Goal: Book appointment/travel/reservation

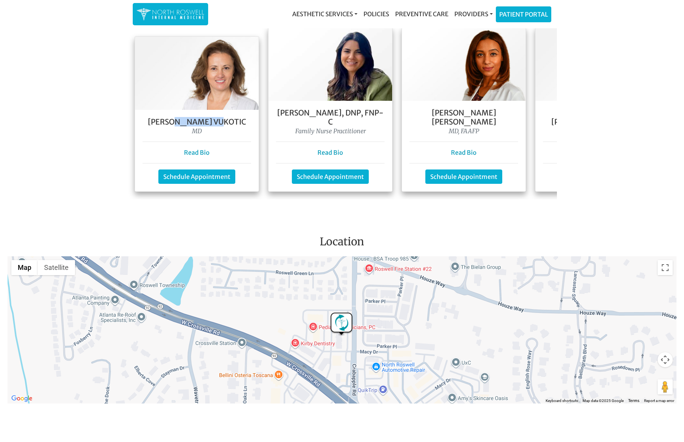
drag, startPoint x: 184, startPoint y: 110, endPoint x: 238, endPoint y: 111, distance: 54.3
click at [238, 117] on h5 "[PERSON_NAME] Vukotic" at bounding box center [197, 121] width 109 height 9
drag, startPoint x: 238, startPoint y: 111, endPoint x: 183, endPoint y: 146, distance: 65.4
click at [238, 117] on h5 "[PERSON_NAME] Vukotic" at bounding box center [197, 121] width 109 height 9
click at [192, 149] on link "Read Bio" at bounding box center [197, 153] width 26 height 8
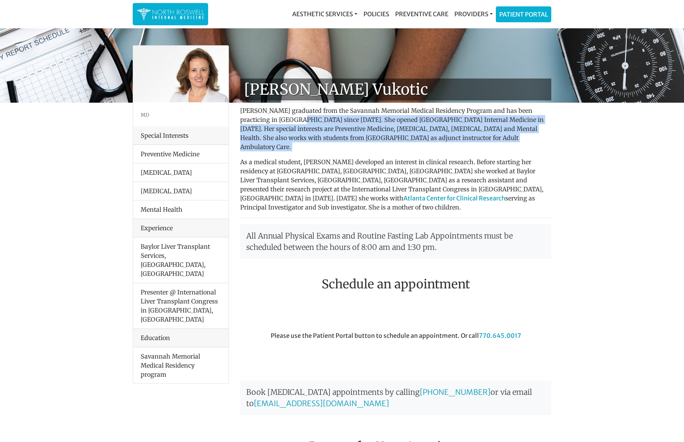
drag, startPoint x: 296, startPoint y: 117, endPoint x: 311, endPoint y: 146, distance: 32.9
click at [311, 146] on div "Dr. Goga Vukotic Dr. Goga Vukotic graduated from the Savannah Memorial Medical …" at bounding box center [396, 333] width 323 height 510
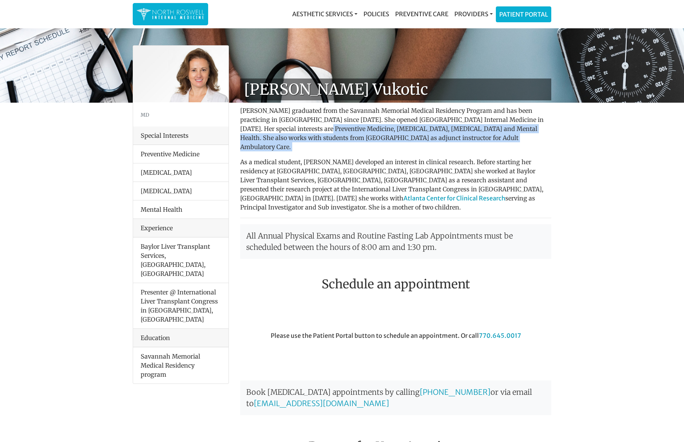
drag, startPoint x: 311, startPoint y: 146, endPoint x: 294, endPoint y: 127, distance: 25.1
click at [295, 127] on div "Dr. Goga Vukotic Dr. Goga Vukotic graduated from the Savannah Memorial Medical …" at bounding box center [396, 333] width 323 height 510
click at [294, 127] on p "Dr. Goga Vukotic graduated from the Savannah Memorial Medical Residency Program…" at bounding box center [395, 128] width 311 height 45
drag, startPoint x: 404, startPoint y: 126, endPoint x: 399, endPoint y: 135, distance: 10.8
click at [399, 135] on p "Dr. Goga Vukotic graduated from the Savannah Memorial Medical Residency Program…" at bounding box center [395, 128] width 311 height 45
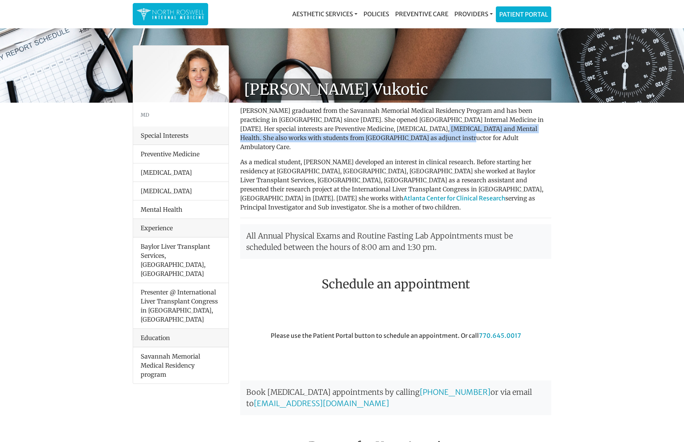
click at [399, 135] on p "Dr. Goga Vukotic graduated from the Savannah Memorial Medical Residency Program…" at bounding box center [395, 128] width 311 height 45
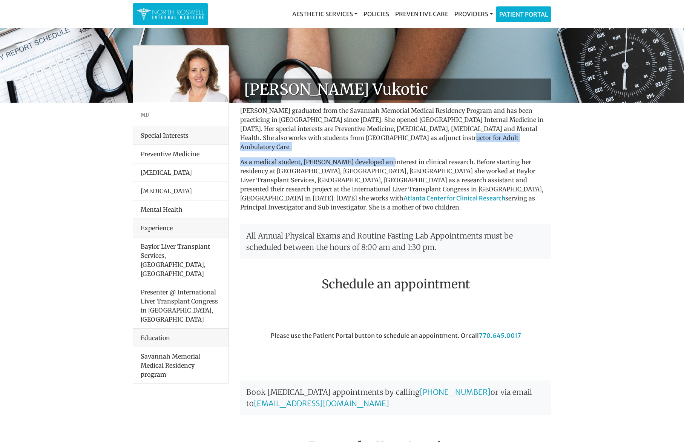
drag, startPoint x: 399, startPoint y: 135, endPoint x: 379, endPoint y: 154, distance: 27.2
click at [381, 154] on div "Dr. Goga Vukotic Dr. Goga Vukotic graduated from the Savannah Memorial Medical …" at bounding box center [396, 333] width 323 height 510
click at [379, 157] on p "As a medical student, Dr. Vukotic developed an interest in clinical research. B…" at bounding box center [395, 184] width 311 height 54
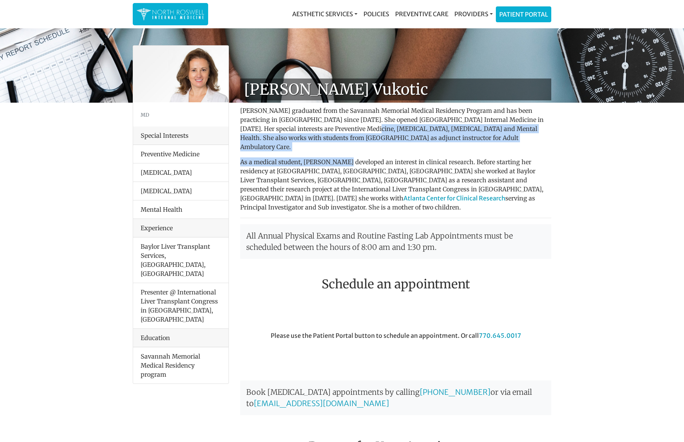
drag, startPoint x: 341, startPoint y: 131, endPoint x: 340, endPoint y: 152, distance: 21.2
click at [340, 152] on div "Dr. Goga Vukotic Dr. Goga Vukotic graduated from the Savannah Memorial Medical …" at bounding box center [396, 333] width 323 height 510
click at [340, 157] on p "As a medical student, Dr. Vukotic developed an interest in clinical research. B…" at bounding box center [395, 184] width 311 height 54
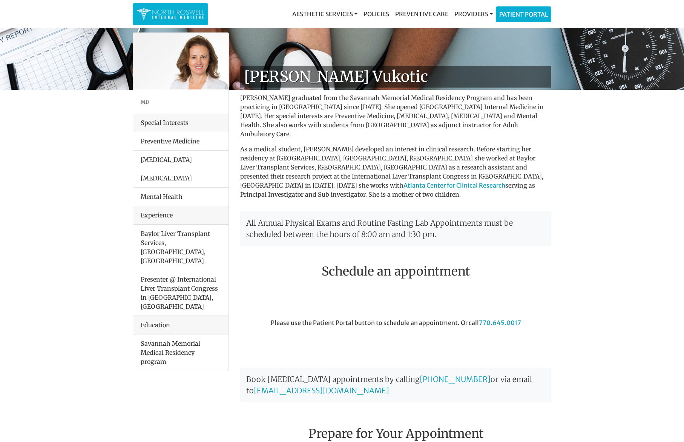
scroll to position [14, 0]
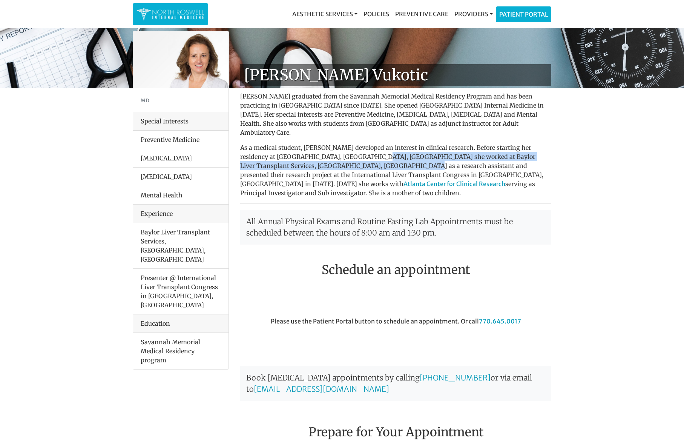
drag, startPoint x: 347, startPoint y: 146, endPoint x: 346, endPoint y: 160, distance: 14.0
click at [346, 160] on p "As a medical student, Dr. Vukotic developed an interest in clinical research. B…" at bounding box center [395, 170] width 311 height 54
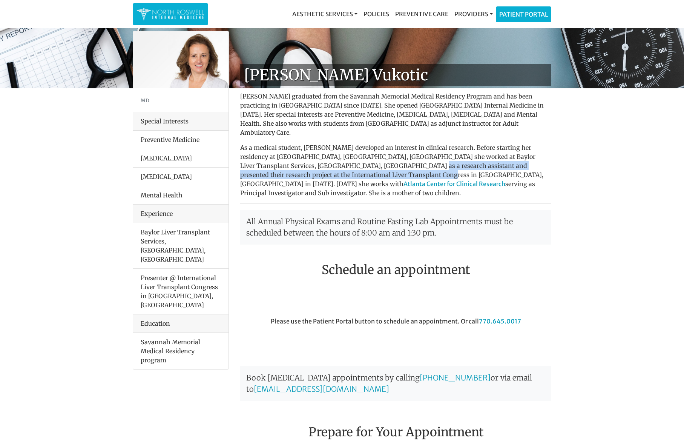
drag, startPoint x: 349, startPoint y: 153, endPoint x: 347, endPoint y: 161, distance: 8.4
click at [347, 161] on p "As a medical student, Dr. Vukotic developed an interest in clinical research. B…" at bounding box center [395, 170] width 311 height 54
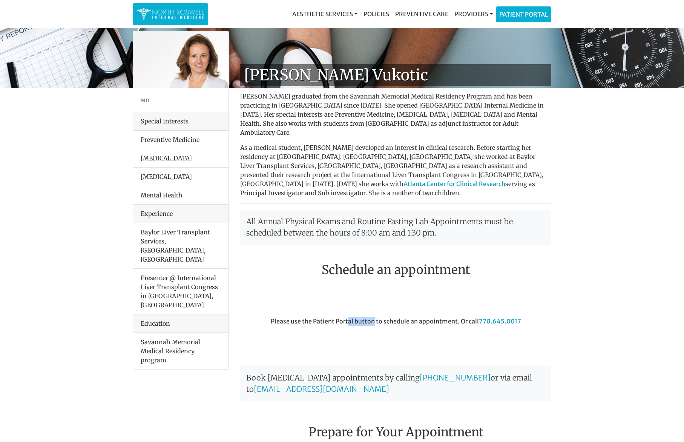
drag, startPoint x: 349, startPoint y: 303, endPoint x: 283, endPoint y: 250, distance: 85.6
click at [373, 316] on div "Please use the Patient Portal button to schedule an appointment. Or call 770.64…" at bounding box center [396, 337] width 323 height 42
click at [429, 283] on div at bounding box center [476, 300] width 161 height 34
drag, startPoint x: 294, startPoint y: 359, endPoint x: 330, endPoint y: 358, distance: 36.2
click at [330, 366] on p "Book micro-needling appointments by calling 770-645-0017 or via email to manage…" at bounding box center [395, 383] width 311 height 35
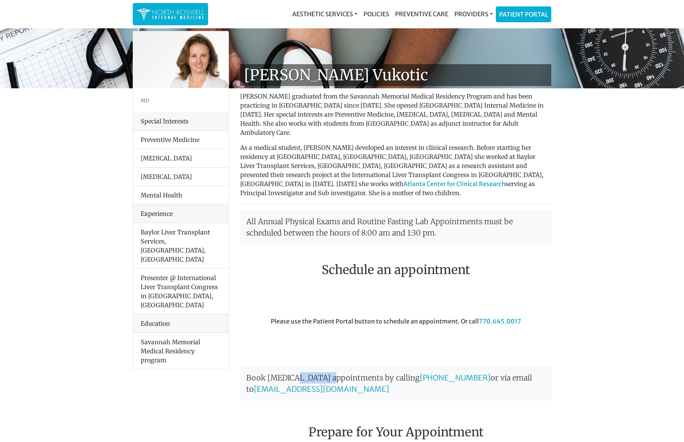
click at [330, 366] on p "Book micro-needling appointments by calling 770-645-0017 or via email to manage…" at bounding box center [395, 383] width 311 height 35
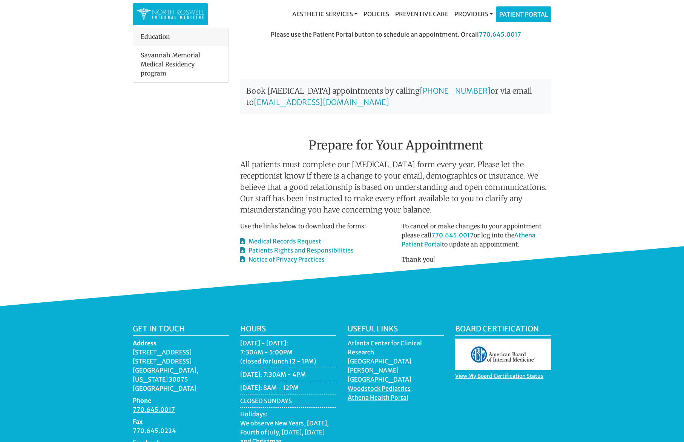
scroll to position [346, 0]
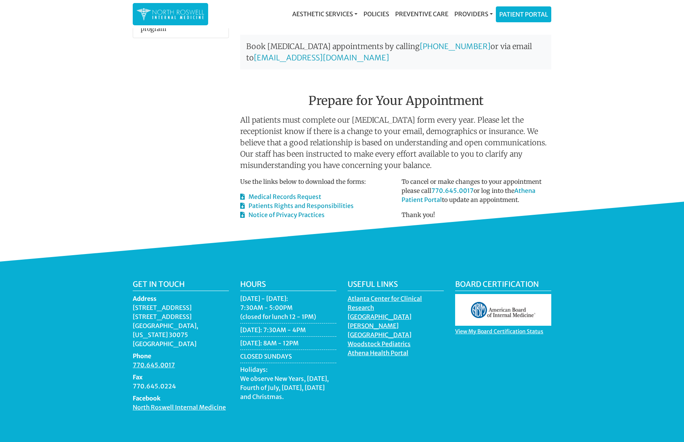
click at [64, 173] on main "Dr. Goga Vukotic MD Special Interests Preventive Medicine Hypertension Diabetes…" at bounding box center [342, 113] width 684 height 712
drag, startPoint x: 132, startPoint y: 286, endPoint x: 180, endPoint y: 294, distance: 49.0
click at [207, 297] on div "Get in touch Address 11050 Crabapple Road Building A, Suite 104B Roswell, Georg…" at bounding box center [181, 349] width 108 height 138
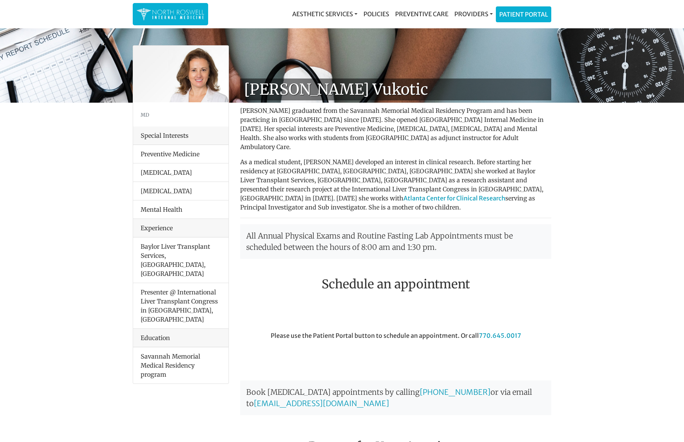
click at [184, 12] on img at bounding box center [171, 14] width 68 height 15
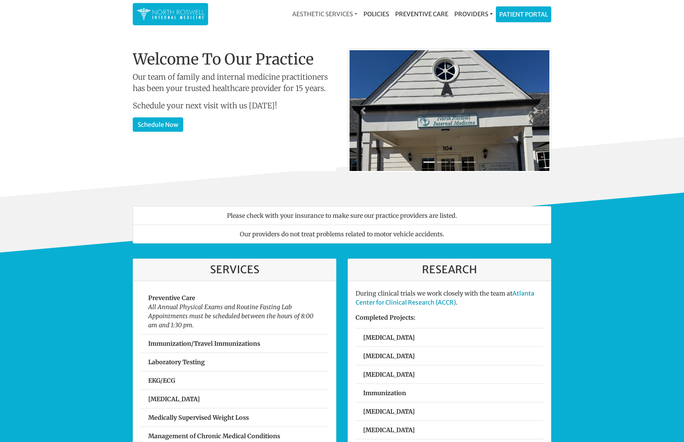
click at [333, 11] on link "Aesthetic Services" at bounding box center [324, 13] width 71 height 15
click at [165, 16] on img at bounding box center [171, 14] width 68 height 15
drag, startPoint x: 194, startPoint y: 77, endPoint x: 203, endPoint y: 89, distance: 14.6
click at [203, 88] on p "Our team of family and internal medicine practitioners has been your trusted he…" at bounding box center [235, 82] width 204 height 23
drag, startPoint x: 203, startPoint y: 89, endPoint x: 214, endPoint y: 70, distance: 21.7
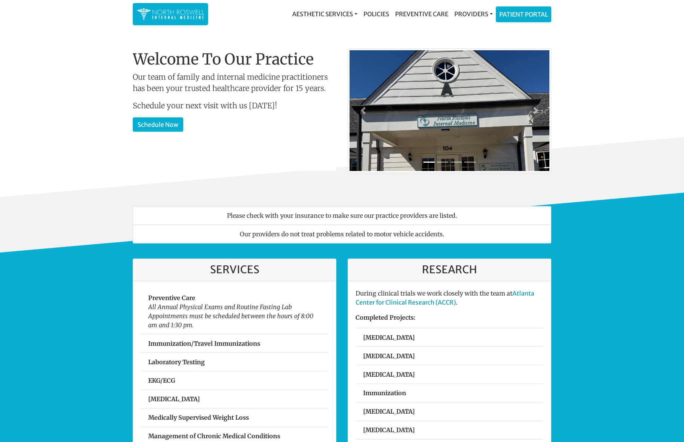
click at [203, 89] on p "Our team of family and internal medicine practitioners has been your trusted he…" at bounding box center [235, 82] width 204 height 23
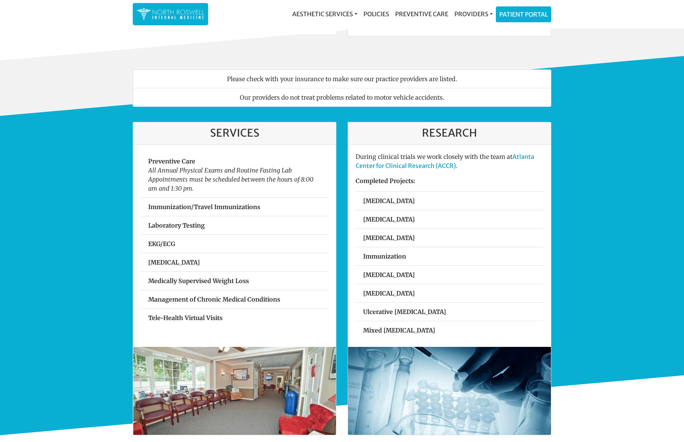
scroll to position [166, 0]
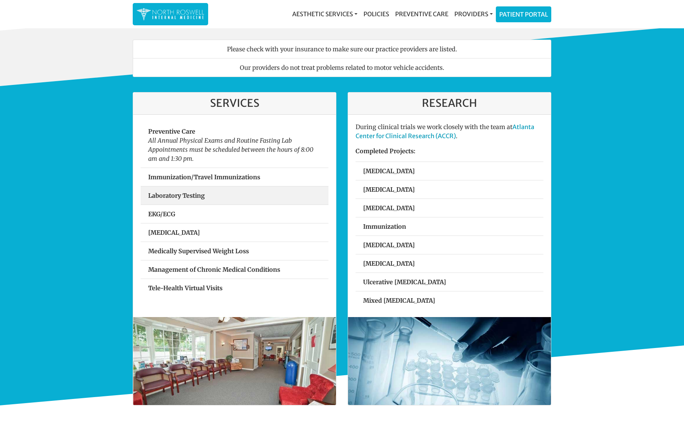
click at [158, 198] on strong "Laboratory Testing" at bounding box center [176, 196] width 57 height 8
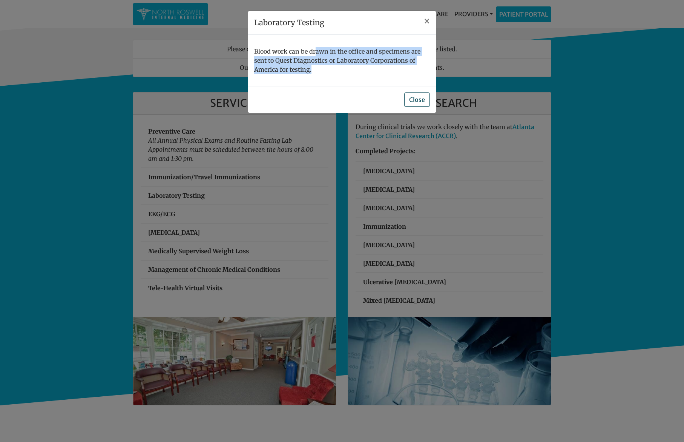
drag, startPoint x: 315, startPoint y: 52, endPoint x: 345, endPoint y: 69, distance: 34.6
click at [345, 69] on p "Blood work can be drawn in the office and specimens are sent to Quest Diagnosti…" at bounding box center [342, 60] width 176 height 27
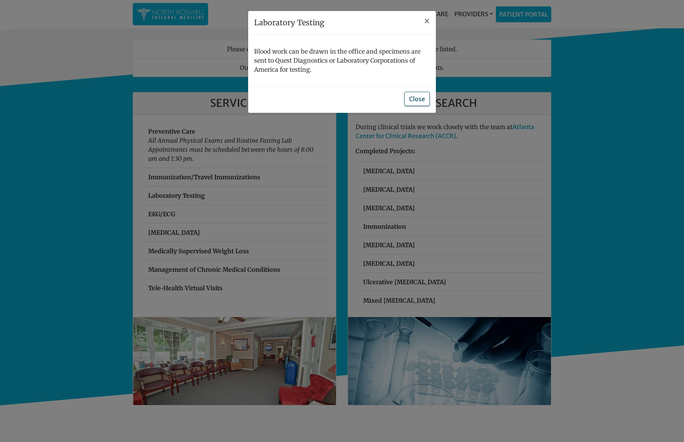
click at [415, 97] on button "Close" at bounding box center [417, 99] width 26 height 14
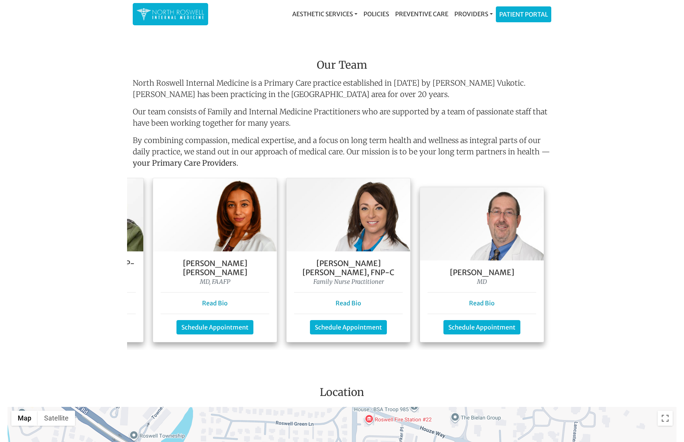
scroll to position [0, 0]
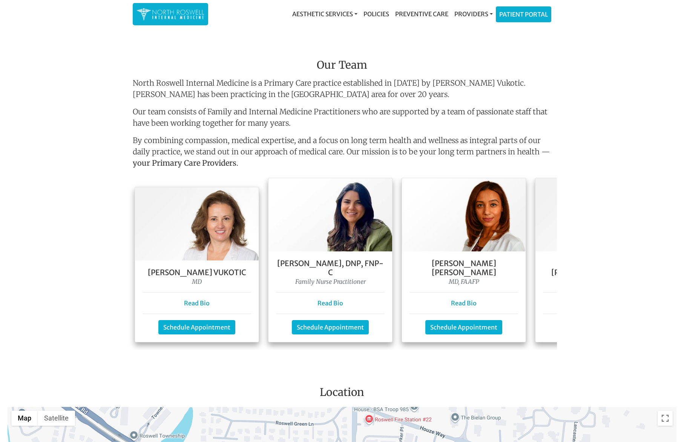
click at [192, 141] on p "By combining compassion, medical expertise, and a focus on long term health and…" at bounding box center [342, 153] width 419 height 37
click at [198, 320] on link "Schedule Appointment" at bounding box center [196, 326] width 77 height 14
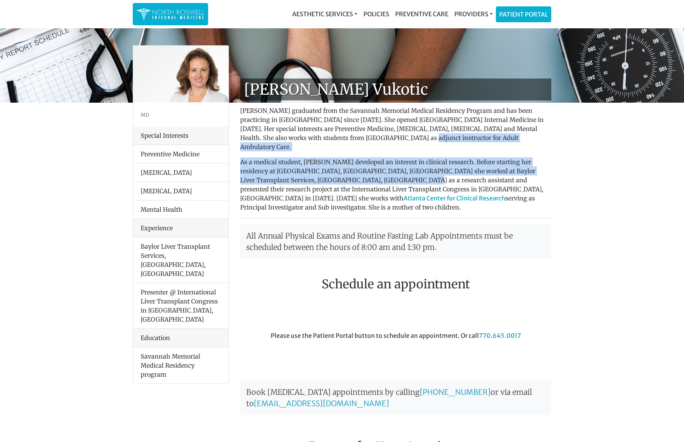
drag, startPoint x: 362, startPoint y: 137, endPoint x: 346, endPoint y: 172, distance: 39.0
click at [346, 172] on div "Dr. Goga Vukotic Dr. Goga Vukotic graduated from the Savannah Memorial Medical …" at bounding box center [396, 333] width 323 height 510
drag, startPoint x: 346, startPoint y: 172, endPoint x: 266, endPoint y: 171, distance: 79.2
click at [345, 172] on p "As a medical student, Dr. Vukotic developed an interest in clinical research. B…" at bounding box center [395, 184] width 311 height 54
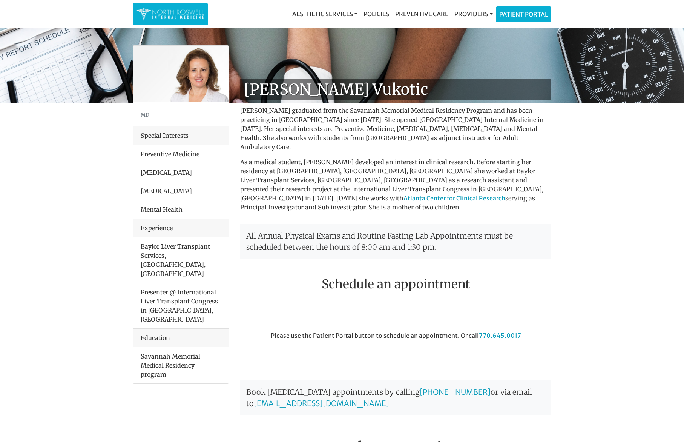
click at [170, 136] on div "Special Interests" at bounding box center [180, 135] width 95 height 18
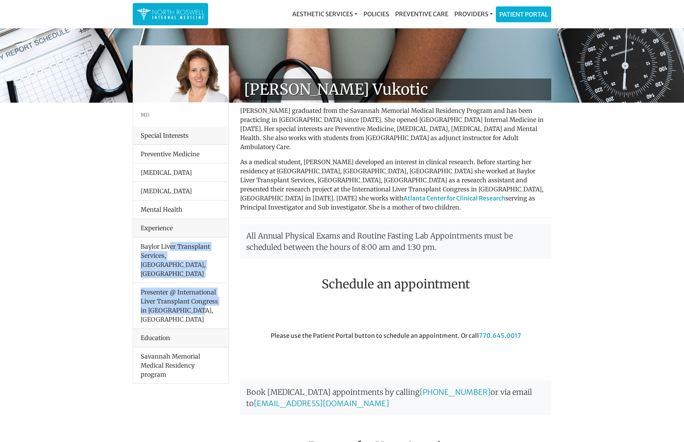
drag, startPoint x: 169, startPoint y: 249, endPoint x: 208, endPoint y: 292, distance: 57.7
click at [209, 292] on ul "Baylor Liver Transplant Services, Dallas, TX Presenter @ International Liver Tr…" at bounding box center [180, 282] width 95 height 91
click at [208, 292] on li "Presenter @ International Liver Transplant Congress in London, England" at bounding box center [180, 306] width 95 height 46
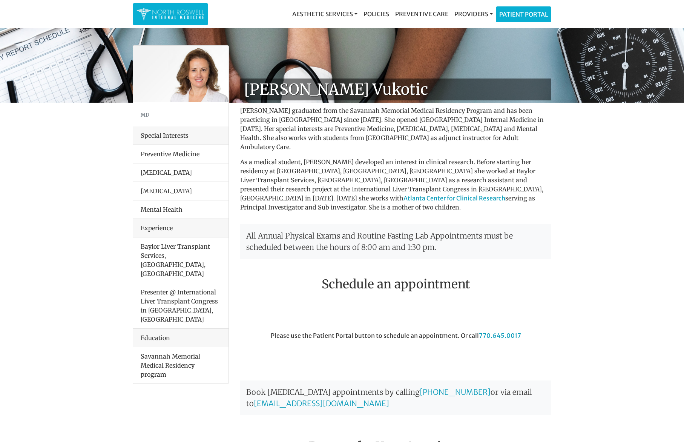
drag, startPoint x: 76, startPoint y: 209, endPoint x: 45, endPoint y: 164, distance: 54.5
click at [441, 15] on link "Preventive Care" at bounding box center [421, 13] width 59 height 15
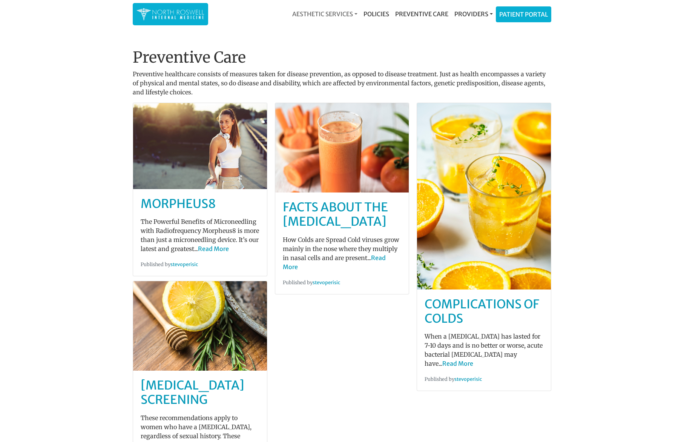
click at [348, 11] on link "Aesthetic Services" at bounding box center [324, 13] width 71 height 15
click at [384, 15] on link "Policies" at bounding box center [377, 13] width 32 height 15
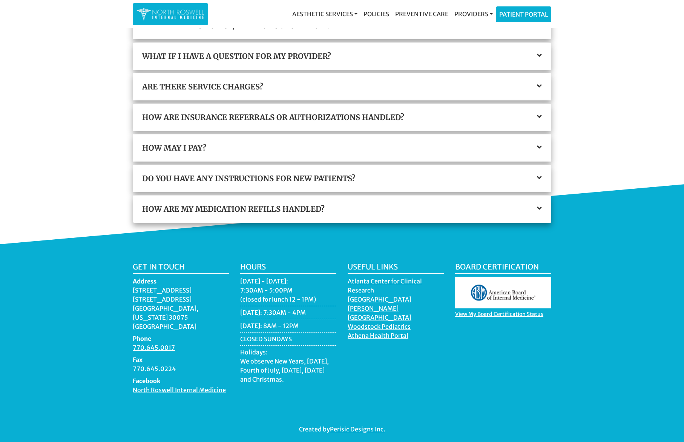
scroll to position [202, 0]
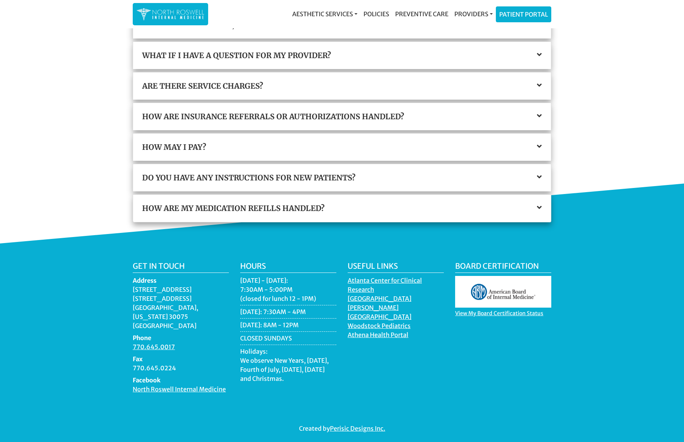
click at [65, 155] on main "Policies For your convenience, we have answered a variety of commonly-asked fin…" at bounding box center [342, 139] width 684 height 623
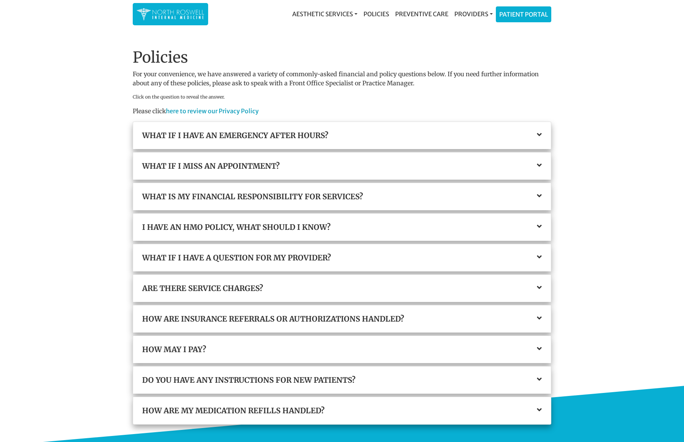
click at [177, 17] on img at bounding box center [171, 14] width 68 height 15
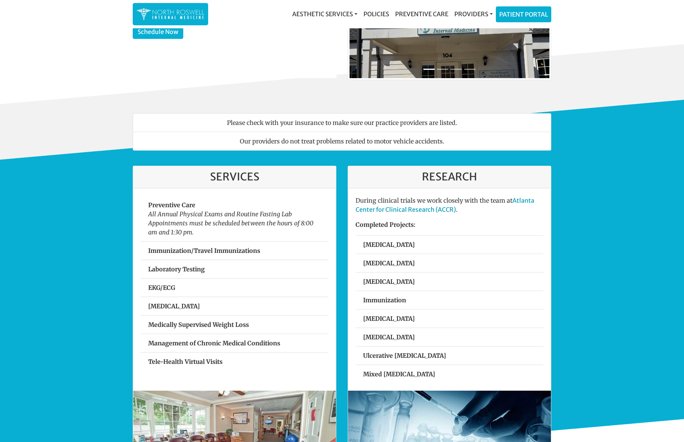
scroll to position [120, 0]
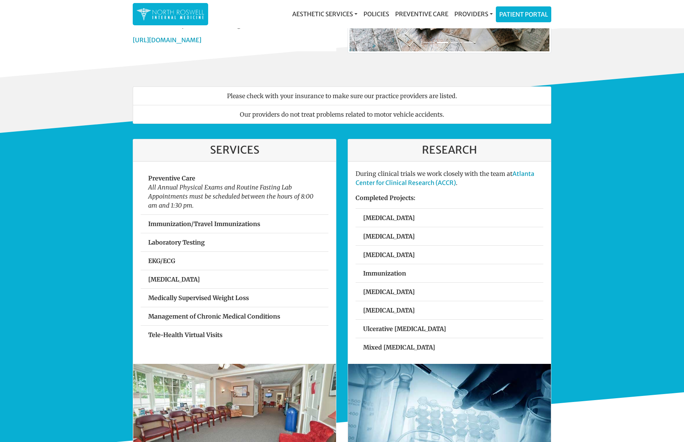
drag, startPoint x: 335, startPoint y: 96, endPoint x: 456, endPoint y: 98, distance: 121.1
click at [456, 98] on li "Please check with your insurance to make sure our practice providers are listed." at bounding box center [342, 95] width 419 height 19
drag, startPoint x: 456, startPoint y: 98, endPoint x: 311, endPoint y: 94, distance: 145.3
click at [311, 94] on li "Please check with your insurance to make sure our practice providers are listed." at bounding box center [342, 95] width 419 height 19
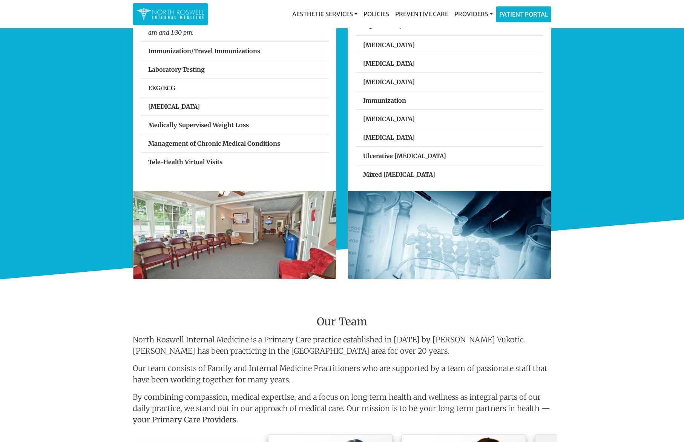
scroll to position [0, 0]
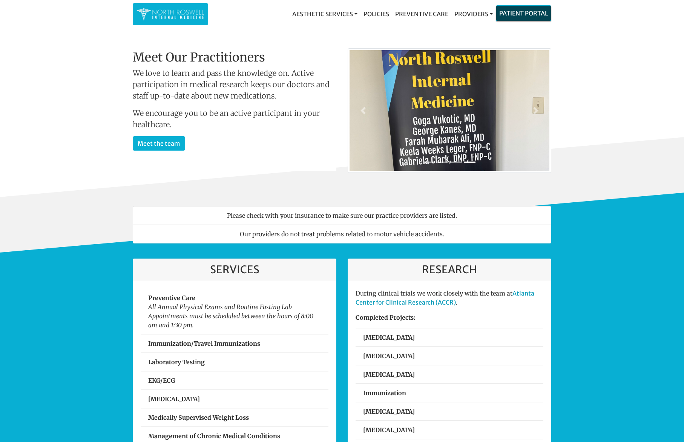
click at [524, 12] on link "Patient Portal" at bounding box center [523, 13] width 55 height 15
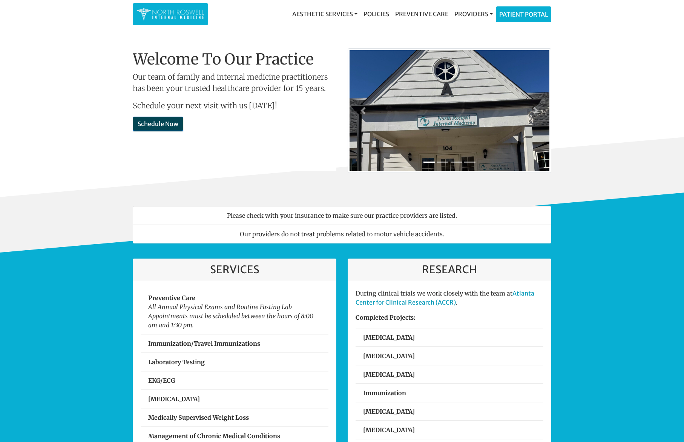
click at [167, 126] on link "Schedule Now" at bounding box center [158, 124] width 51 height 14
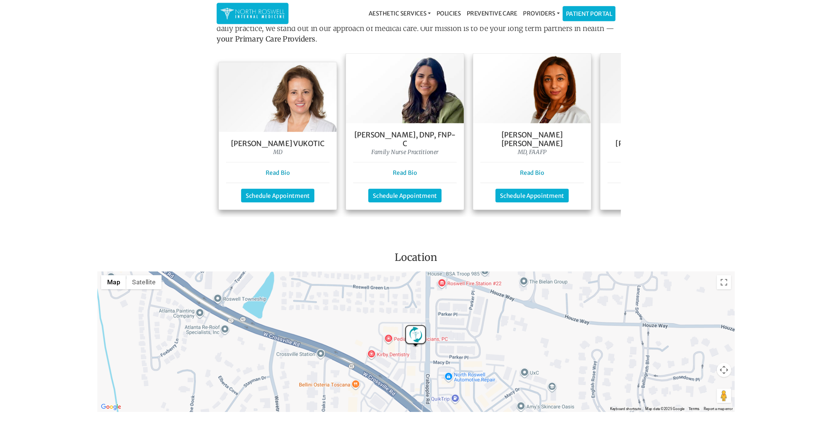
scroll to position [656, 0]
